Goal: Task Accomplishment & Management: Manage account settings

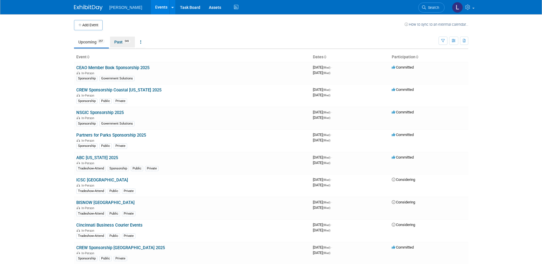
click at [126, 42] on span "549" at bounding box center [127, 41] width 8 height 4
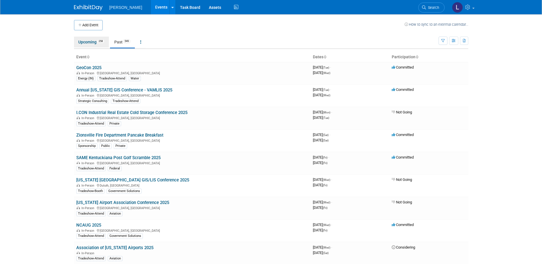
click at [92, 44] on link "Upcoming 258" at bounding box center [91, 42] width 35 height 11
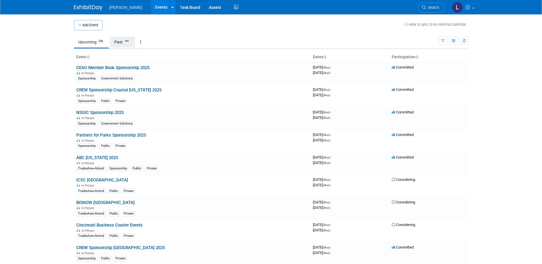
click at [116, 42] on link "Past 549" at bounding box center [122, 42] width 25 height 11
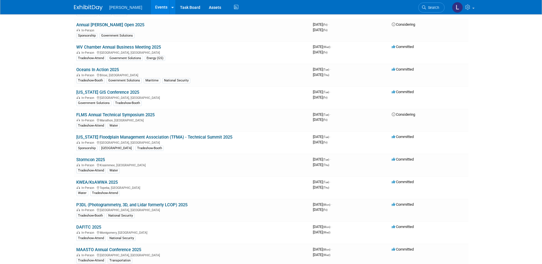
scroll to position [7020, 0]
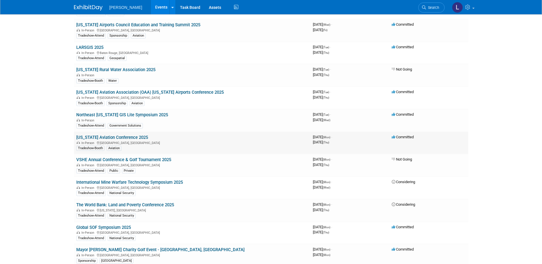
click at [128, 135] on link "Texas Aviation Conference 2025" at bounding box center [112, 137] width 72 height 5
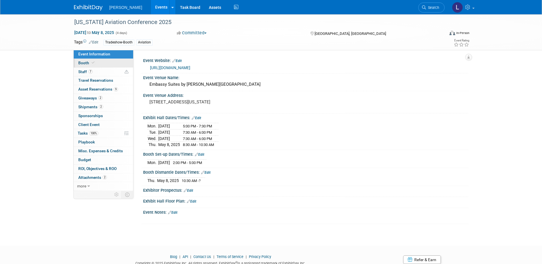
click at [104, 62] on link "Booth" at bounding box center [103, 63] width 59 height 9
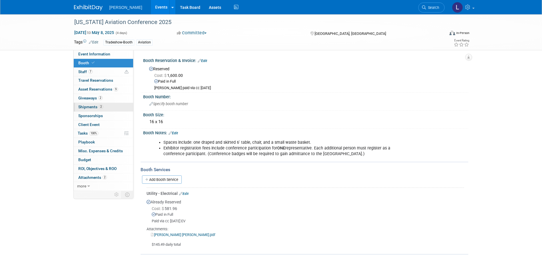
click at [109, 105] on link "2 Shipments 2" at bounding box center [103, 107] width 59 height 9
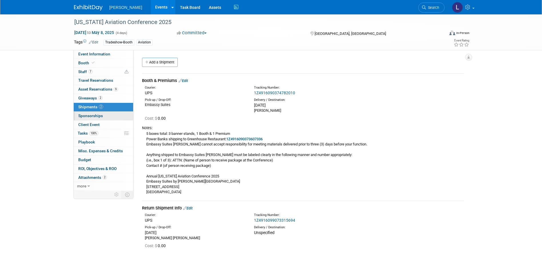
click at [110, 119] on link "0 Sponsorships 0" at bounding box center [103, 116] width 59 height 9
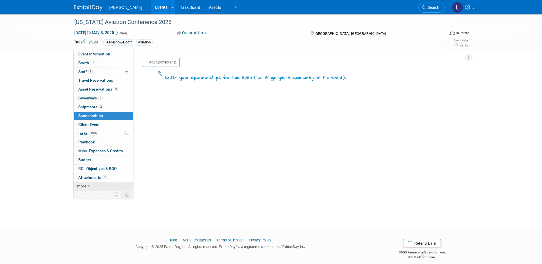
click at [93, 186] on link "more" at bounding box center [103, 186] width 59 height 9
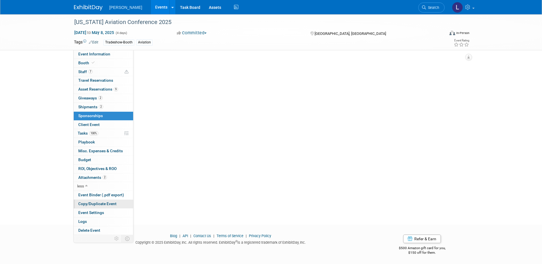
scroll to position [33, 0]
click at [100, 203] on span "Copy/Duplicate Event" at bounding box center [97, 203] width 38 height 5
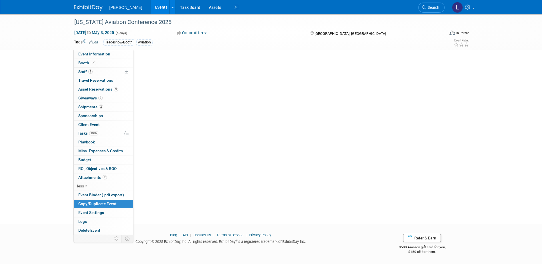
scroll to position [0, 0]
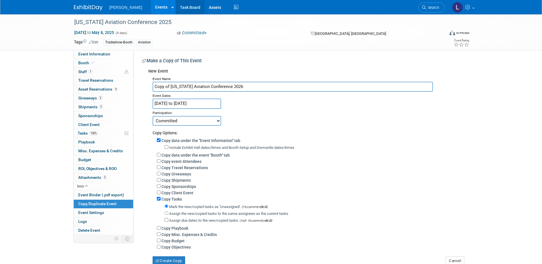
type input "Copy of Texas Aviation Conference 2026"
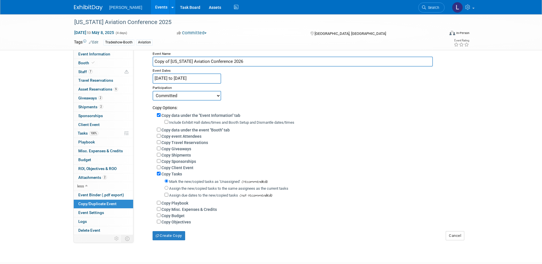
scroll to position [67, 0]
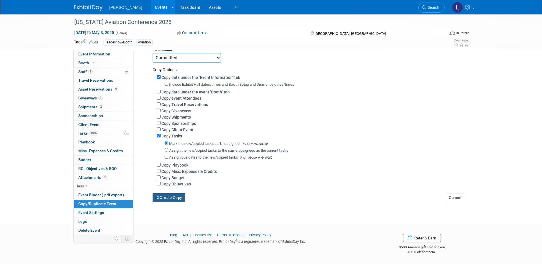
click at [165, 197] on button "Create Copy" at bounding box center [169, 197] width 33 height 9
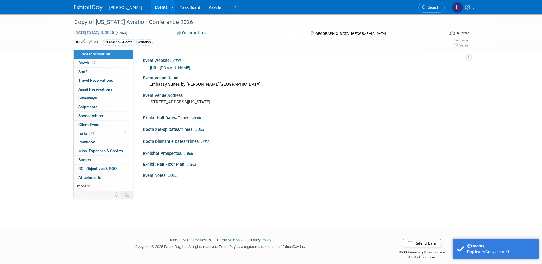
click at [90, 31] on span "[DATE] to [DATE]" at bounding box center [94, 32] width 40 height 5
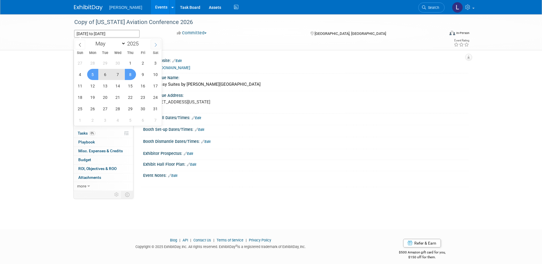
click at [159, 44] on span at bounding box center [156, 45] width 10 height 10
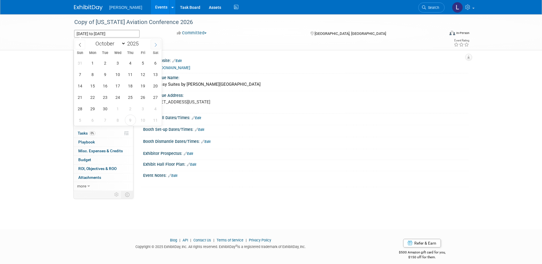
click at [159, 44] on span at bounding box center [156, 45] width 10 height 10
select select "11"
click at [159, 44] on span at bounding box center [156, 45] width 10 height 10
type input "2026"
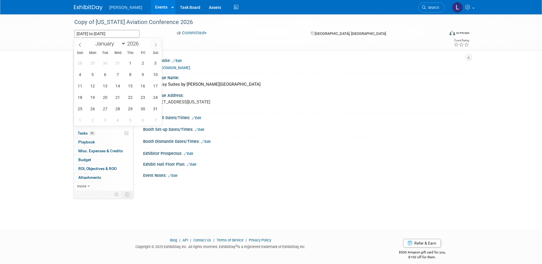
click at [159, 44] on span at bounding box center [156, 45] width 10 height 10
select select "2"
click at [101, 105] on span "31" at bounding box center [105, 108] width 11 height 11
type input "[DATE]"
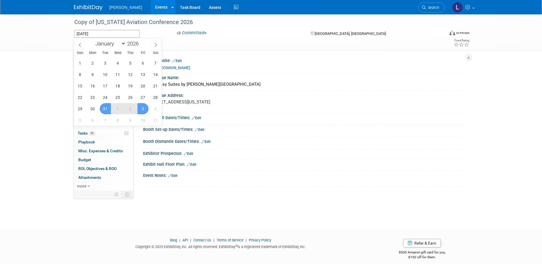
click at [139, 109] on span "3" at bounding box center [142, 108] width 11 height 11
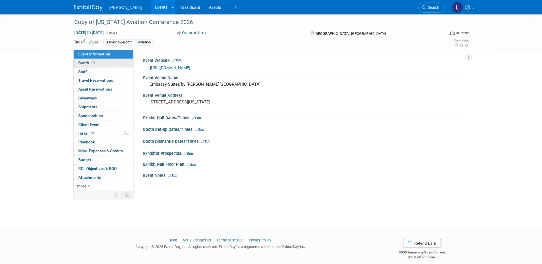
click at [103, 63] on link "Booth" at bounding box center [103, 63] width 59 height 9
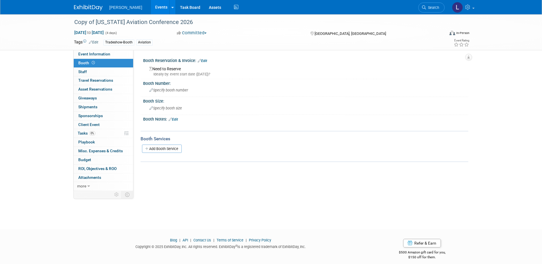
click at [207, 60] on link "Edit" at bounding box center [202, 61] width 9 height 4
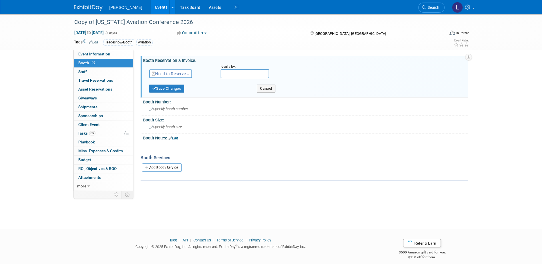
click at [185, 74] on span "Need to Reserve" at bounding box center [169, 73] width 34 height 5
click at [190, 90] on link "Reserved" at bounding box center [179, 91] width 61 height 8
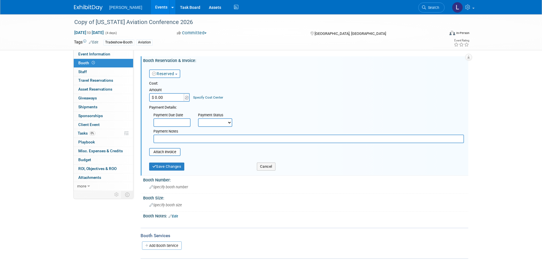
click at [171, 96] on input "$ 0.00" at bounding box center [167, 97] width 36 height 9
type input "$ 2,800.00"
click at [229, 123] on select "Not Paid Yet Partially Paid Paid in Full" at bounding box center [215, 122] width 34 height 9
select select "1"
click at [198, 118] on select "Not Paid Yet Partially Paid Paid in Full" at bounding box center [215, 122] width 34 height 9
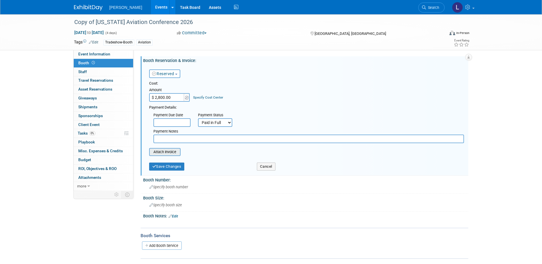
click at [179, 153] on input "file" at bounding box center [146, 152] width 68 height 7
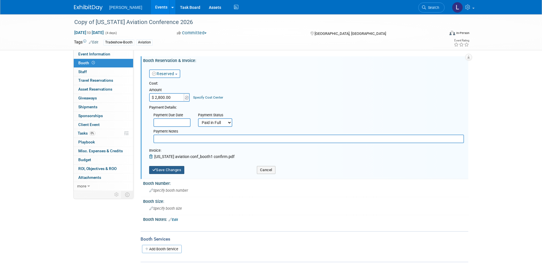
click at [176, 170] on button "Save Changes" at bounding box center [166, 170] width 35 height 8
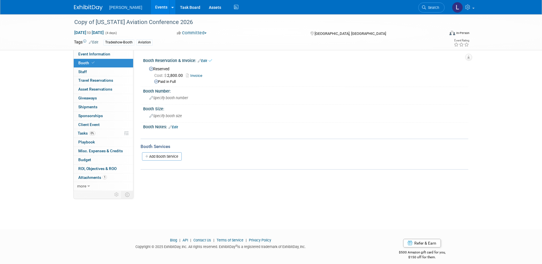
click at [206, 60] on link "Edit" at bounding box center [202, 61] width 9 height 4
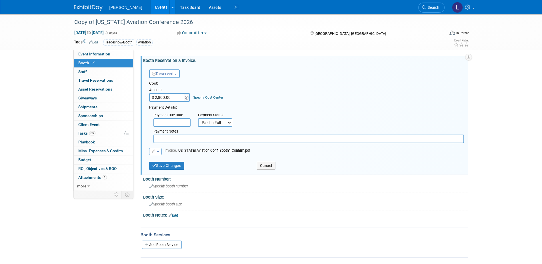
click at [157, 151] on span "button" at bounding box center [158, 151] width 2 height 1
click at [182, 167] on link "Remove attachment" at bounding box center [177, 169] width 57 height 8
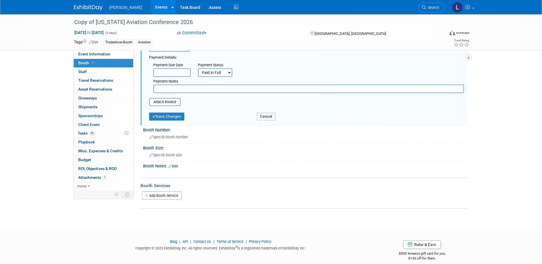
scroll to position [57, 0]
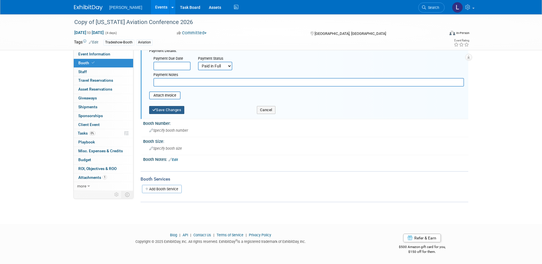
click at [173, 111] on button "Save Changes" at bounding box center [166, 110] width 35 height 8
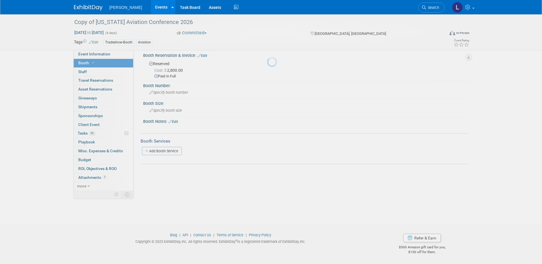
scroll to position [5, 0]
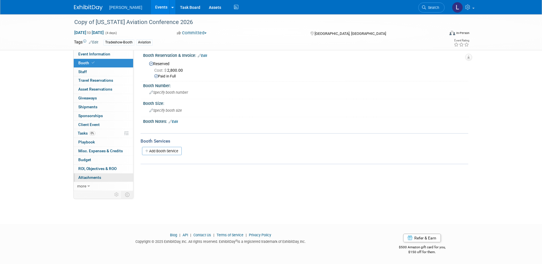
click at [98, 176] on span "Attachments 1" at bounding box center [89, 177] width 23 height 5
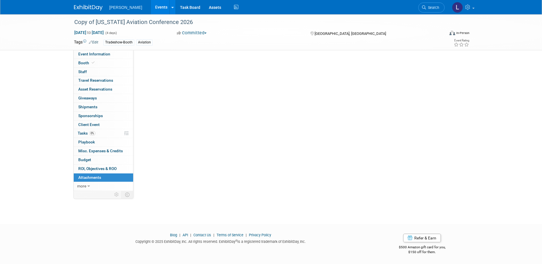
scroll to position [0, 0]
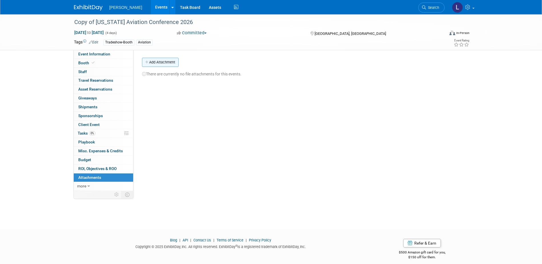
click at [163, 63] on button "Add Attachment" at bounding box center [160, 62] width 37 height 9
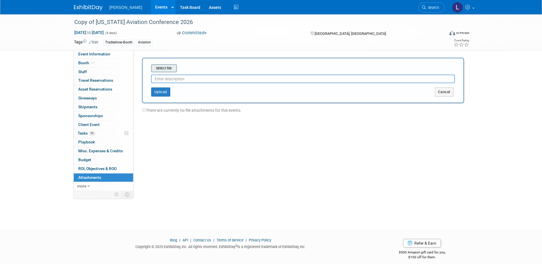
click at [169, 66] on input "file" at bounding box center [142, 68] width 68 height 7
click at [157, 89] on button "Upload" at bounding box center [160, 89] width 19 height 9
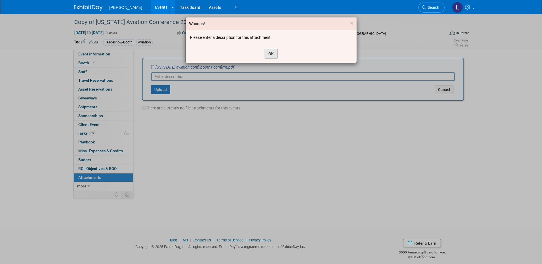
click at [270, 56] on button "OK" at bounding box center [271, 54] width 13 height 10
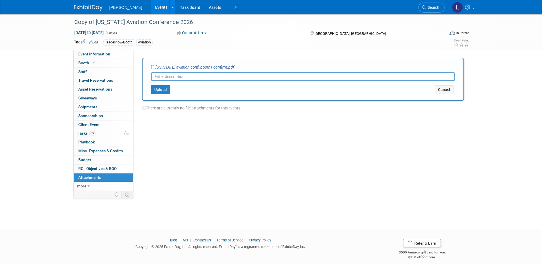
click at [211, 74] on input "text" at bounding box center [303, 76] width 304 height 9
type input "T"
click at [157, 89] on button "Upload" at bounding box center [160, 89] width 19 height 9
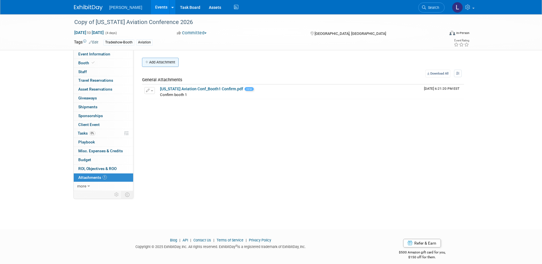
click at [158, 61] on button "Add Attachment" at bounding box center [160, 62] width 37 height 9
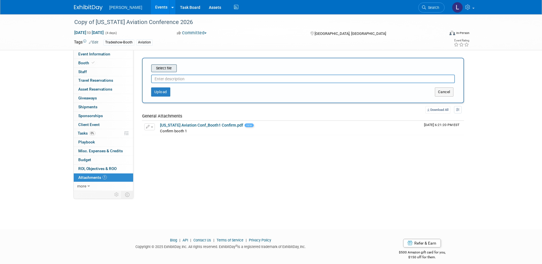
click at [155, 69] on input "file" at bounding box center [142, 68] width 68 height 7
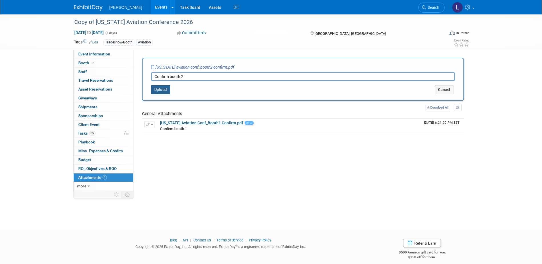
type input "Confirm booth 2"
click at [166, 92] on button "Upload" at bounding box center [160, 89] width 19 height 9
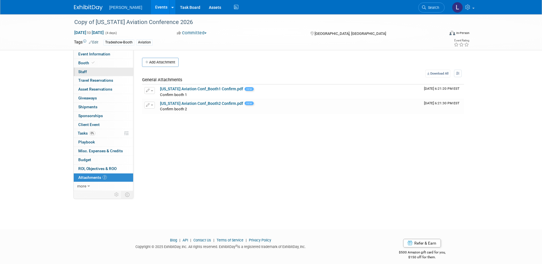
click at [91, 72] on link "0 Staff 0" at bounding box center [103, 72] width 59 height 9
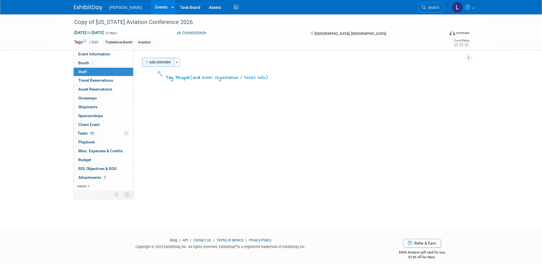
click at [165, 64] on button "Add Attendee" at bounding box center [158, 62] width 32 height 9
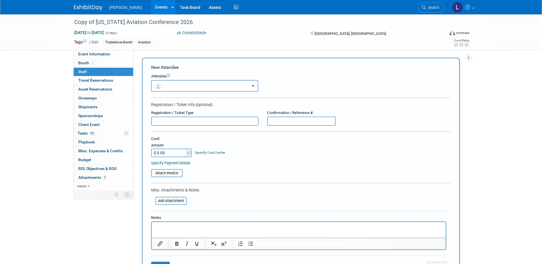
drag, startPoint x: 176, startPoint y: 89, endPoint x: 179, endPoint y: 95, distance: 6.7
click at [176, 89] on button "button" at bounding box center [204, 86] width 107 height 12
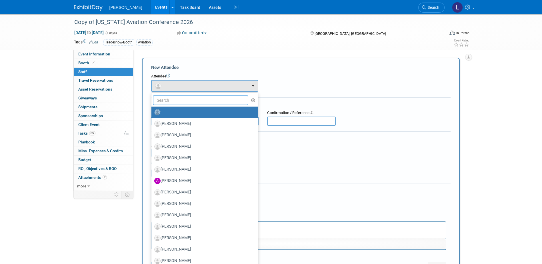
click at [180, 103] on input "text" at bounding box center [201, 100] width 96 height 10
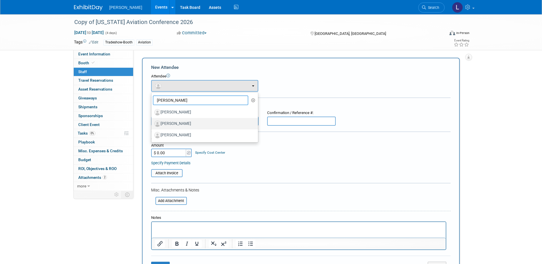
type input "[PERSON_NAME]"
click at [175, 121] on label "[PERSON_NAME]" at bounding box center [203, 123] width 98 height 9
click at [152, 121] on input "[PERSON_NAME]" at bounding box center [151, 123] width 4 height 4
select select "dfc669b6-4bd3-43d2-8dfe-dc57d87ebf58"
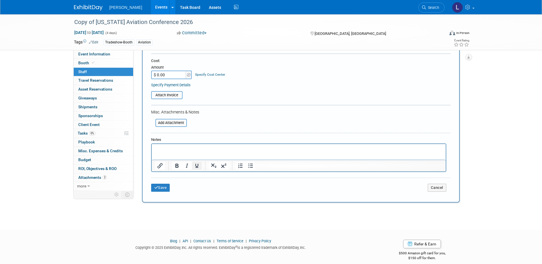
scroll to position [103, 0]
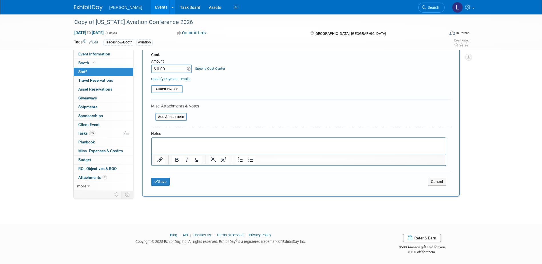
click at [182, 145] on p "Rich Text Area. Press ALT-0 for help." at bounding box center [299, 143] width 288 height 6
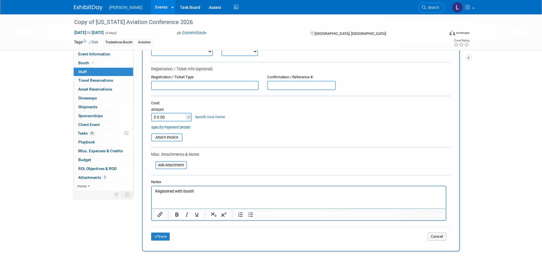
scroll to position [0, 0]
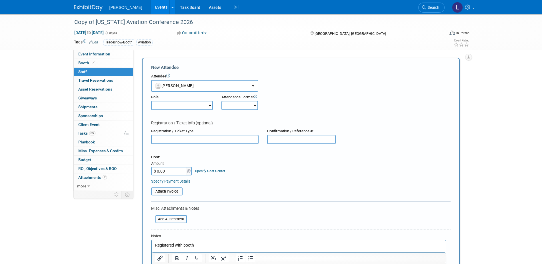
click at [237, 107] on select "Onsite Remote" at bounding box center [239, 105] width 37 height 9
click at [300, 112] on form "New Attendee Attendee <img src="[URL][DOMAIN_NAME]" style="width: 22px; height:…" at bounding box center [301, 181] width 300 height 235
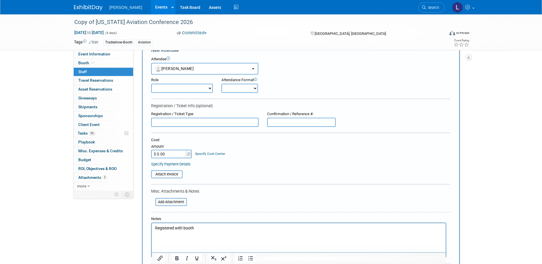
scroll to position [86, 0]
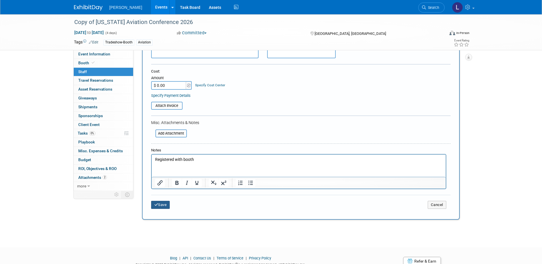
click at [163, 206] on button "Save" at bounding box center [160, 205] width 19 height 8
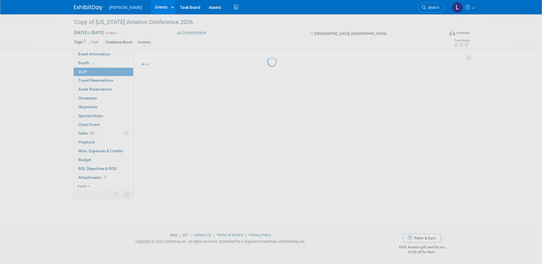
scroll to position [5, 0]
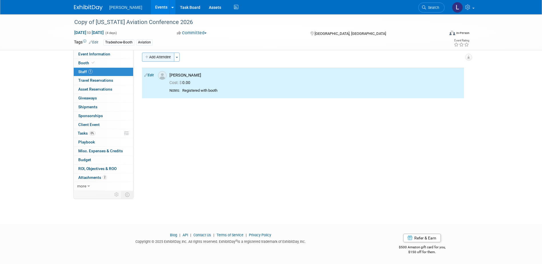
click at [161, 57] on button "Add Attendee" at bounding box center [158, 57] width 32 height 9
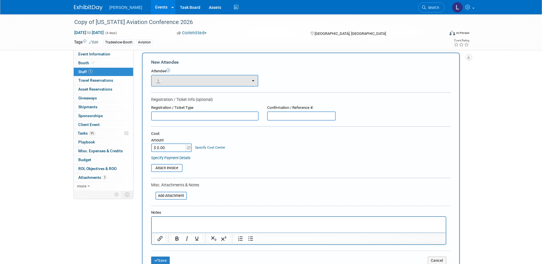
scroll to position [0, 0]
click at [186, 82] on button "button" at bounding box center [204, 81] width 107 height 12
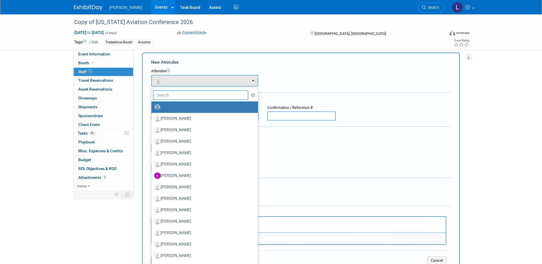
click at [189, 96] on input "text" at bounding box center [201, 95] width 96 height 10
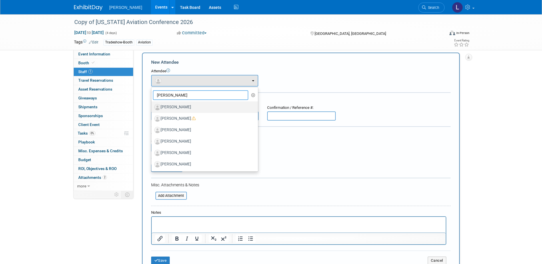
type input "[PERSON_NAME]"
click at [194, 107] on label "[PERSON_NAME]" at bounding box center [203, 107] width 98 height 9
click at [152, 107] on input "[PERSON_NAME]" at bounding box center [151, 107] width 4 height 4
select select "4bc6d3fb-61db-404d-82c6-3c31677ef765"
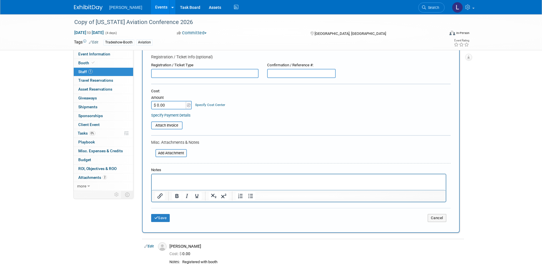
scroll to position [91, 0]
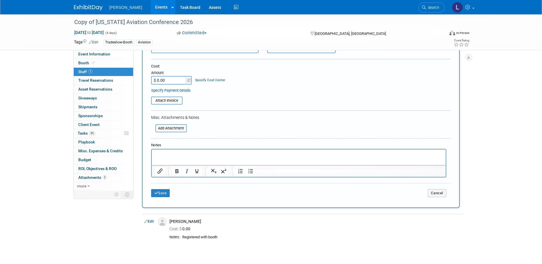
click at [191, 154] on p "Rich Text Area. Press ALT-0 for help." at bounding box center [299, 155] width 288 height 6
click at [172, 129] on input "file" at bounding box center [152, 128] width 68 height 7
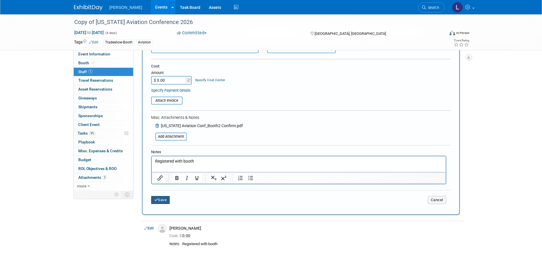
click at [164, 201] on button "Save" at bounding box center [160, 200] width 19 height 8
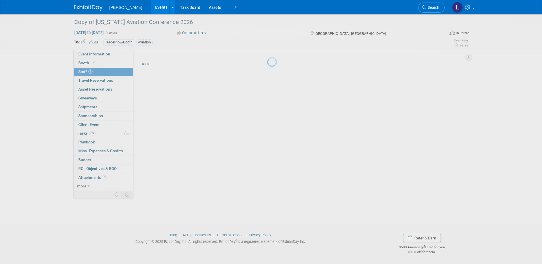
scroll to position [5, 0]
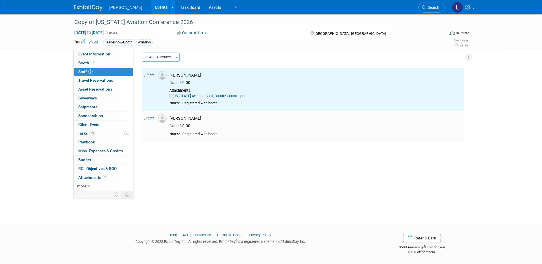
click at [152, 118] on link "Edit" at bounding box center [148, 118] width 9 height 4
select select "dfc669b6-4bd3-43d2-8dfe-dc57d87ebf58"
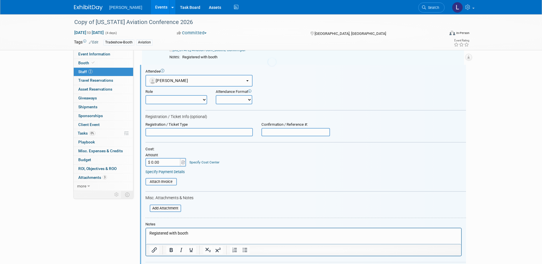
scroll to position [0, 0]
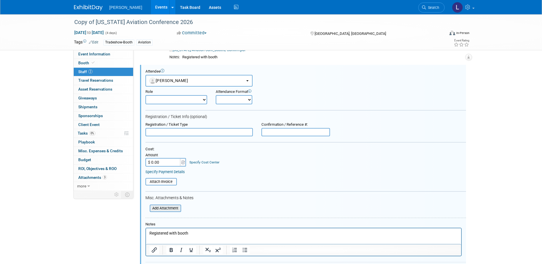
click at [167, 209] on input "file" at bounding box center [147, 208] width 68 height 6
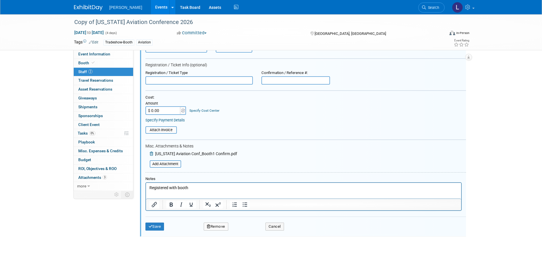
scroll to position [143, 0]
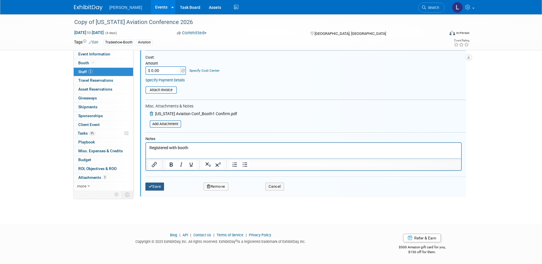
click at [156, 185] on button "Save" at bounding box center [154, 187] width 19 height 8
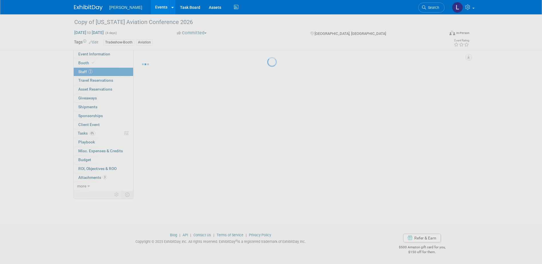
scroll to position [5, 0]
